Goal: Communication & Community: Share content

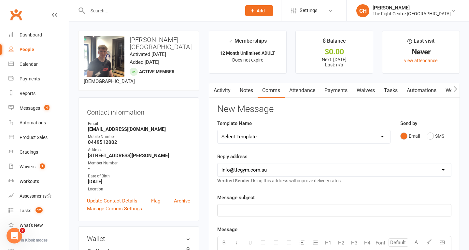
click at [368, 91] on link "Waivers" at bounding box center [365, 90] width 27 height 15
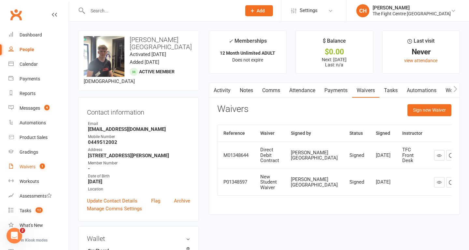
click at [31, 168] on div "Waivers" at bounding box center [28, 166] width 16 height 5
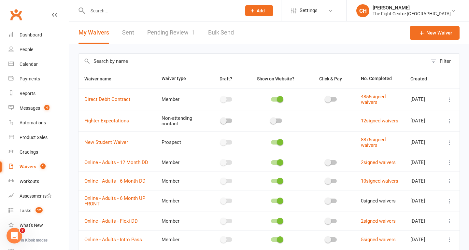
click at [182, 34] on link "Pending Review 1" at bounding box center [171, 33] width 48 height 22
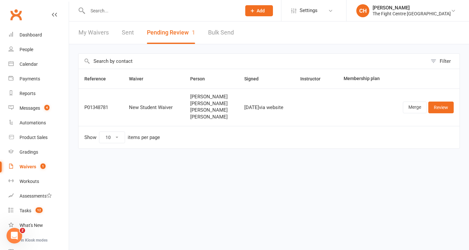
click at [109, 12] on input "text" at bounding box center [161, 10] width 151 height 9
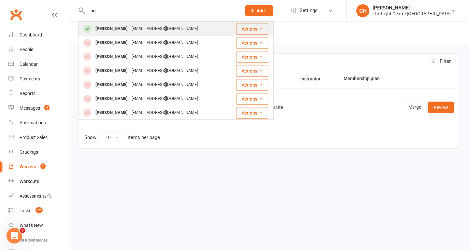
type input "h"
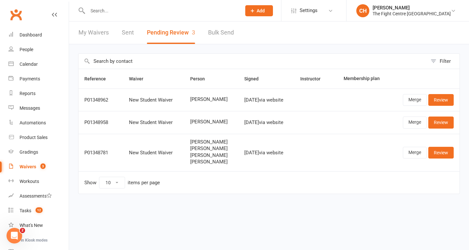
click at [158, 51] on div "Filter Reference Waiver Person Signed Instructor Membership plan P01348962 New …" at bounding box center [269, 128] width 400 height 168
click at [29, 65] on div "Calendar" at bounding box center [29, 64] width 18 height 5
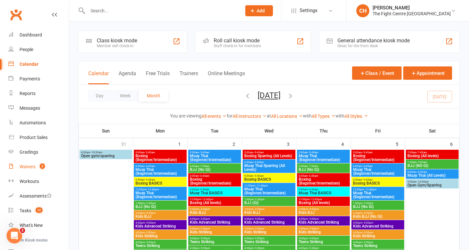
click at [29, 167] on div "Waivers" at bounding box center [28, 166] width 16 height 5
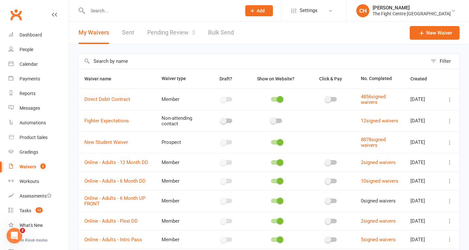
click at [32, 166] on div "Waivers" at bounding box center [28, 166] width 17 height 5
click at [177, 34] on link "Pending Review 3" at bounding box center [171, 33] width 48 height 22
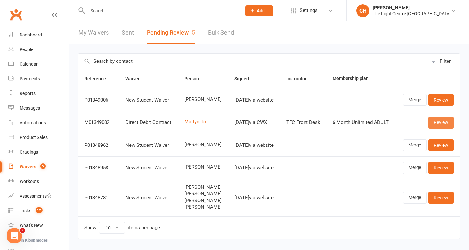
click at [440, 124] on link "Review" at bounding box center [441, 123] width 25 height 12
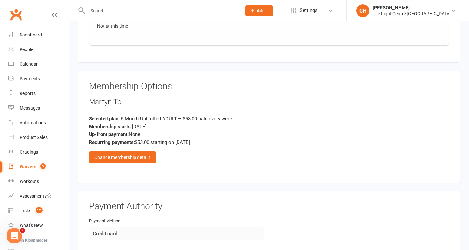
scroll to position [1220, 0]
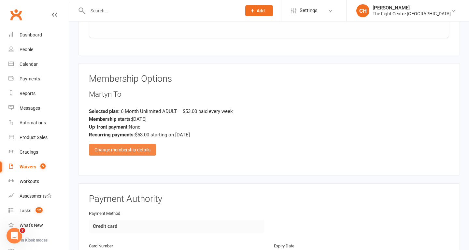
click at [131, 148] on div "Change membership details" at bounding box center [122, 150] width 67 height 12
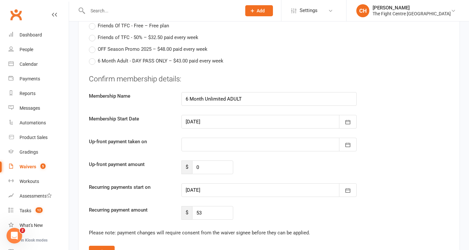
scroll to position [1691, 0]
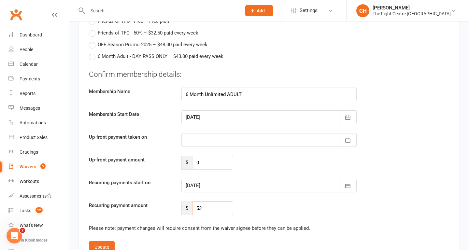
click at [208, 208] on input "53" at bounding box center [212, 209] width 41 height 14
type input "5"
type input "47.7"
click at [230, 190] on div at bounding box center [269, 186] width 175 height 14
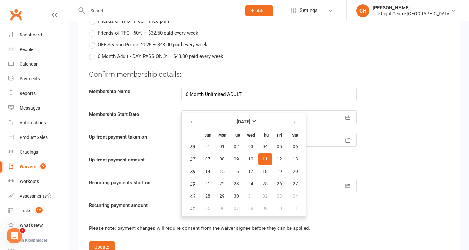
click at [264, 161] on span "11" at bounding box center [265, 158] width 5 height 5
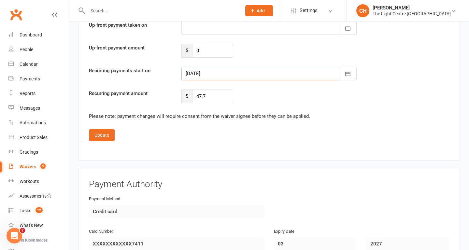
scroll to position [1802, 0]
click at [253, 77] on div at bounding box center [269, 74] width 175 height 14
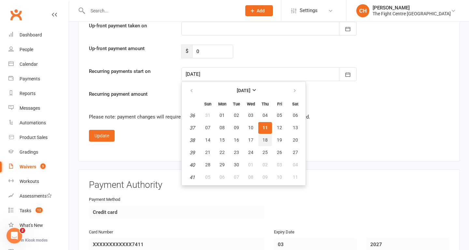
click at [264, 141] on span "18" at bounding box center [265, 140] width 5 height 5
type input "18 Sep 2025"
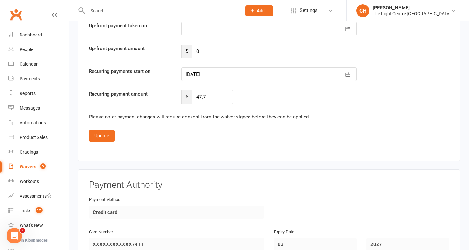
click at [264, 141] on div "Update" at bounding box center [269, 136] width 360 height 12
click at [102, 136] on button "Update" at bounding box center [102, 136] width 26 height 12
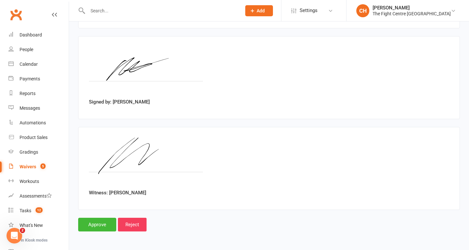
scroll to position [1509, 0]
click at [98, 222] on input "Approve" at bounding box center [97, 225] width 38 height 14
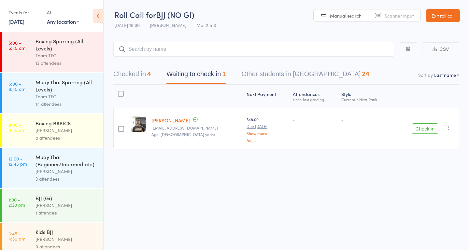
scroll to position [408, 0]
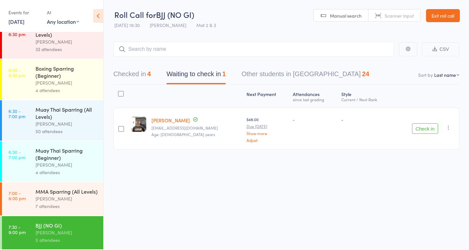
click at [441, 17] on link "Exit roll call" at bounding box center [443, 15] width 34 height 13
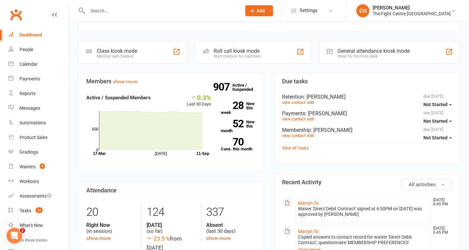
scroll to position [139, 0]
click at [306, 204] on link "Martyn To" at bounding box center [308, 203] width 21 height 5
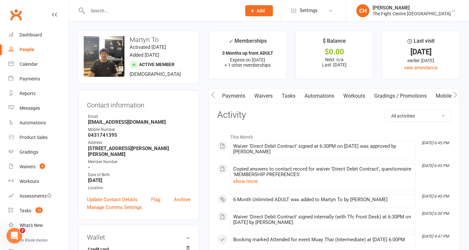
scroll to position [0, 124]
click at [426, 99] on link "Mobile App" at bounding box center [426, 96] width 35 height 15
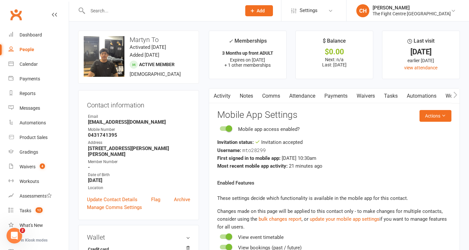
click at [267, 97] on link "Comms" at bounding box center [271, 96] width 27 height 15
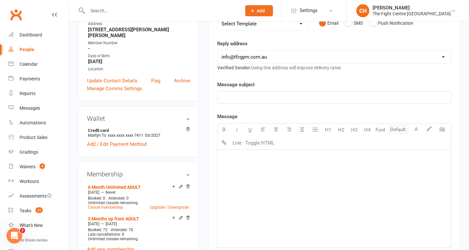
scroll to position [111, 0]
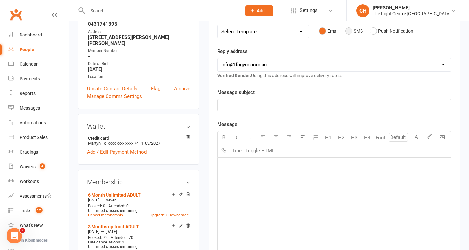
click at [352, 31] on button "SMS" at bounding box center [354, 31] width 18 height 12
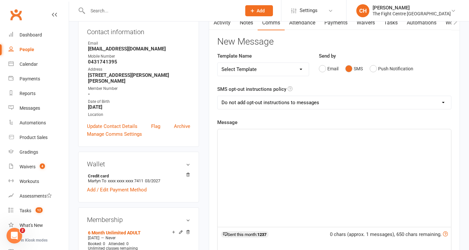
scroll to position [75, 0]
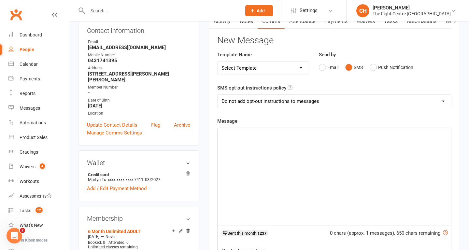
click at [284, 102] on select "Add opt-out instructions to all messages Add opt-out instructions for messages …" at bounding box center [335, 101] width 234 height 13
click at [283, 70] on select "Select Template [Email] A Mobile app invitation (1) [Email] Mobile app invitati…" at bounding box center [263, 68] width 91 height 13
select select "47"
click at [218, 62] on select "Select Template [Email] A Mobile app invitation (1) [Email] Mobile app invitati…" at bounding box center [263, 68] width 91 height 13
select select "0"
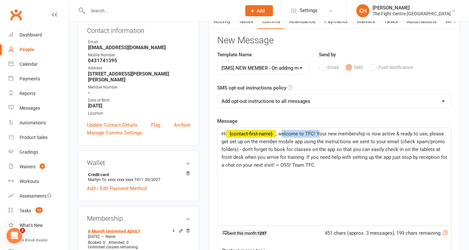
drag, startPoint x: 319, startPoint y: 134, endPoint x: 282, endPoint y: 133, distance: 36.8
click at [282, 133] on span ", welcome to TFC! Your new membership is now active & ready to use, please get …" at bounding box center [335, 149] width 227 height 37
click at [390, 135] on span ", your new membership is now active & ready to use, please get set up on the me…" at bounding box center [334, 149] width 224 height 37
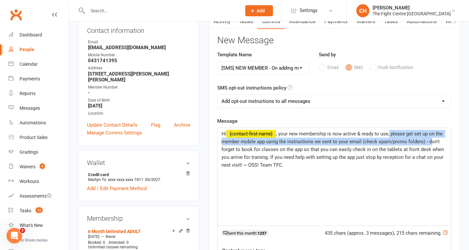
drag, startPoint x: 390, startPoint y: 135, endPoint x: 429, endPoint y: 141, distance: 39.6
click at [429, 141] on span ", your new membership is now active & ready to use, please get set up on the me…" at bounding box center [334, 149] width 224 height 37
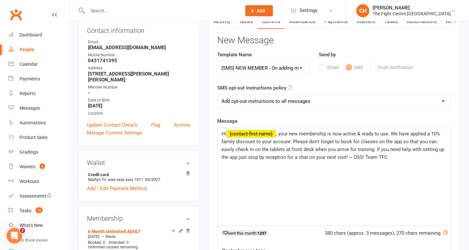
click at [380, 170] on div "Hi ﻿ {contact-first-name} , your new membership is now active & ready to use. W…" at bounding box center [335, 177] width 234 height 98
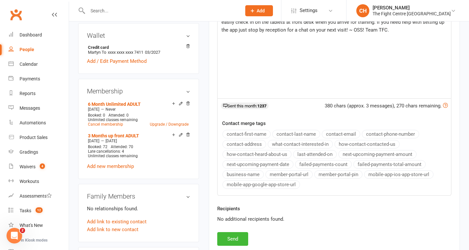
scroll to position [234, 0]
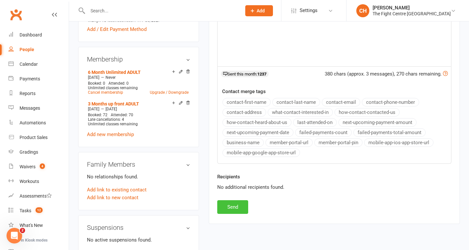
click at [230, 207] on button "Send" at bounding box center [232, 207] width 31 height 14
select select
